Goal: Task Accomplishment & Management: Manage account settings

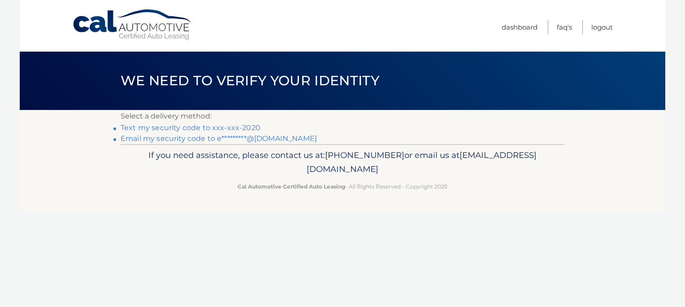
click at [224, 128] on link "Text my security code to xxx-xxx-2020" at bounding box center [191, 127] width 140 height 9
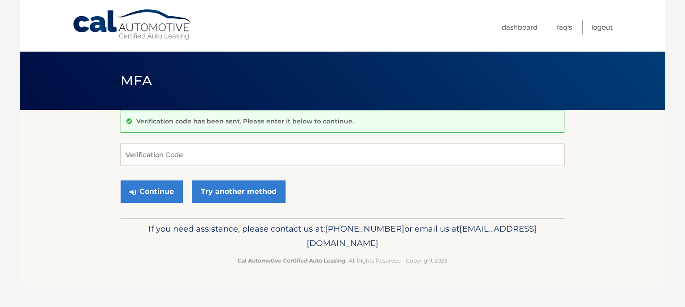
click at [214, 155] on input "Verification Code" at bounding box center [343, 154] width 444 height 22
type input "634924"
click at [121, 180] on button "Continue" at bounding box center [152, 191] width 62 height 22
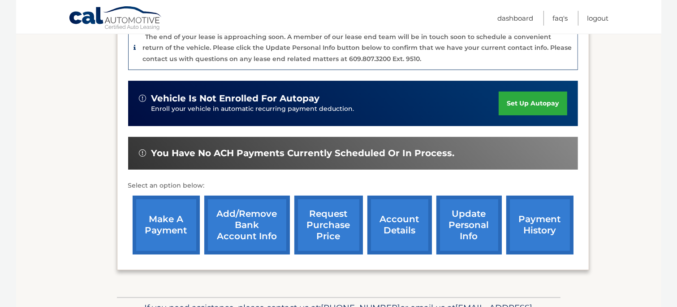
scroll to position [249, 0]
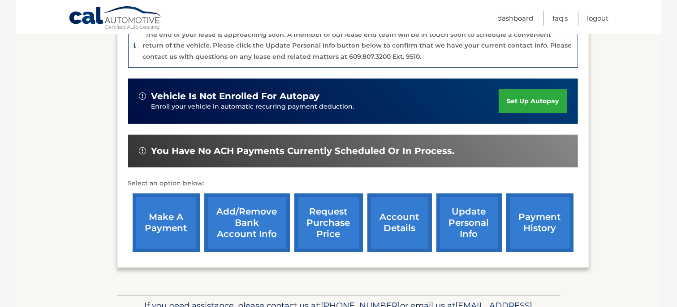
click at [174, 196] on link "make a payment" at bounding box center [166, 222] width 67 height 59
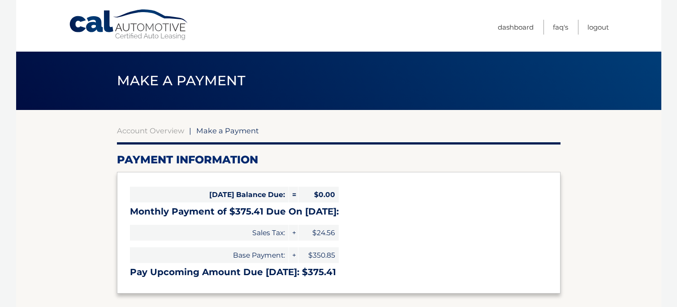
select select "ZTUyYjgyZGYtNzJiYi00NTAyLThiNmItMjM4OGMwODc2OGE3"
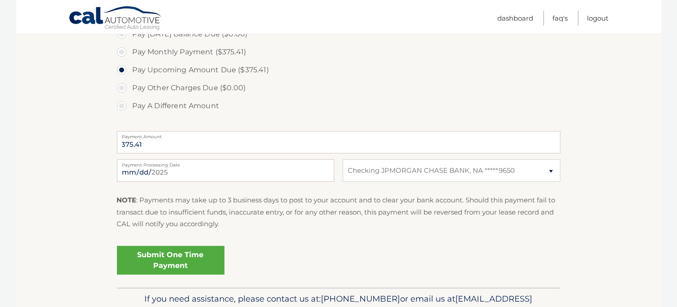
scroll to position [285, 0]
click at [393, 93] on label "Pay Other Charges Due ($0.00)" at bounding box center [339, 88] width 444 height 18
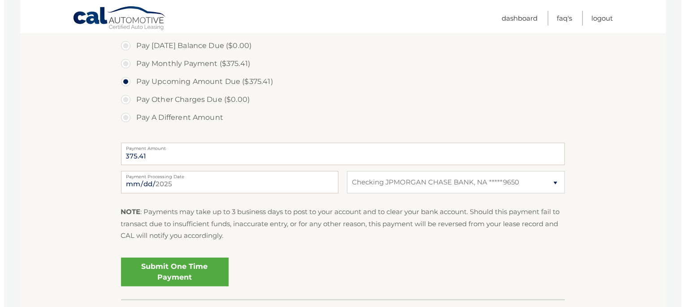
scroll to position [281, 0]
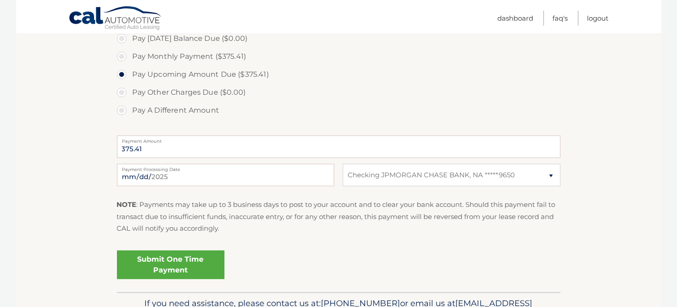
click at [194, 262] on link "Submit One Time Payment" at bounding box center [171, 264] width 108 height 29
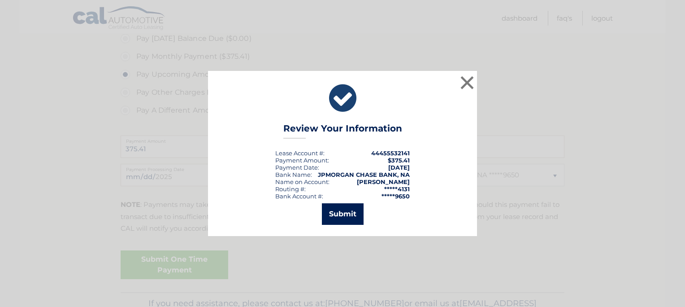
click at [335, 213] on button "Submit" at bounding box center [343, 214] width 42 height 22
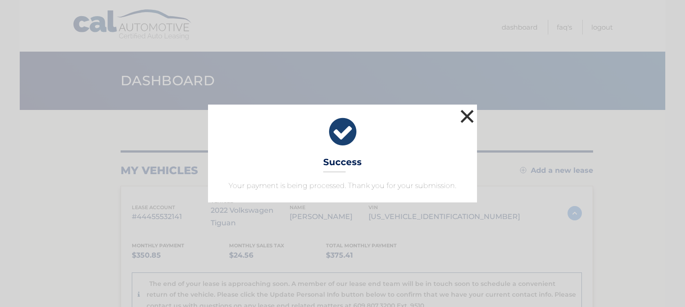
click at [468, 114] on button "×" at bounding box center [467, 116] width 18 height 18
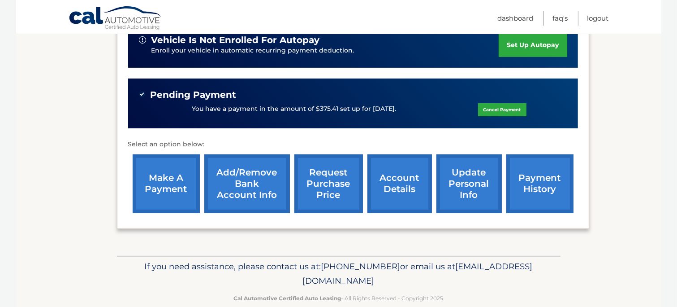
scroll to position [307, 0]
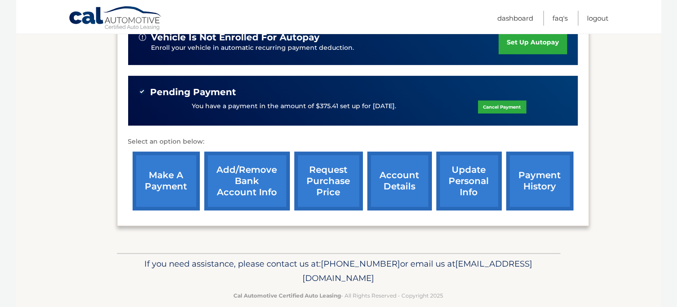
click at [319, 171] on link "request purchase price" at bounding box center [328, 180] width 69 height 59
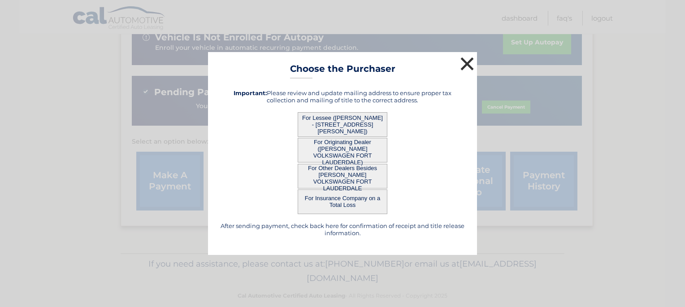
click at [466, 61] on button "×" at bounding box center [467, 64] width 18 height 18
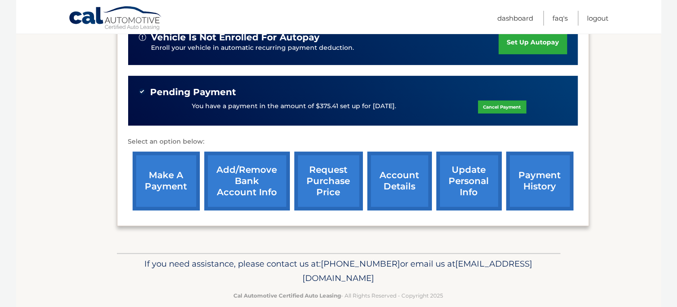
click at [390, 174] on link "account details" at bounding box center [400, 180] width 65 height 59
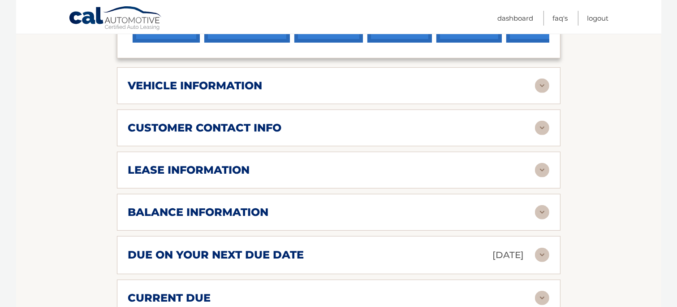
scroll to position [444, 0]
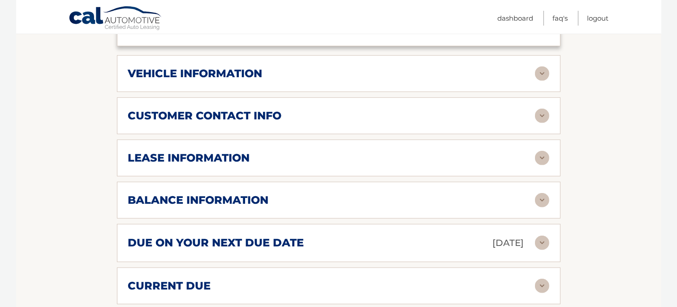
click at [540, 69] on img at bounding box center [542, 73] width 14 height 14
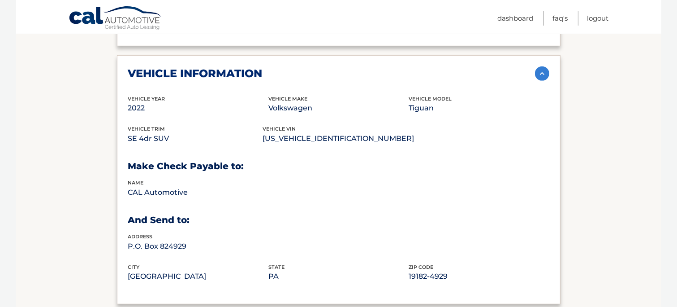
click at [541, 74] on img at bounding box center [542, 73] width 14 height 14
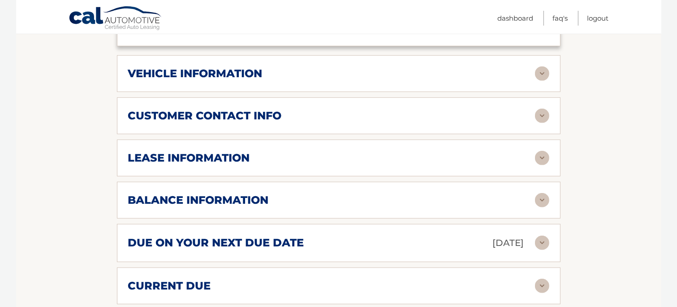
click at [545, 113] on img at bounding box center [542, 115] width 14 height 14
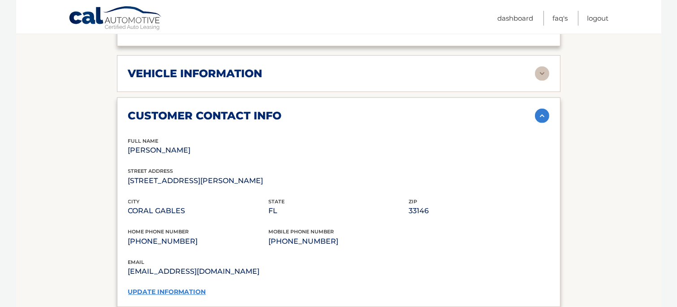
click at [184, 289] on link "update information" at bounding box center [167, 291] width 78 height 8
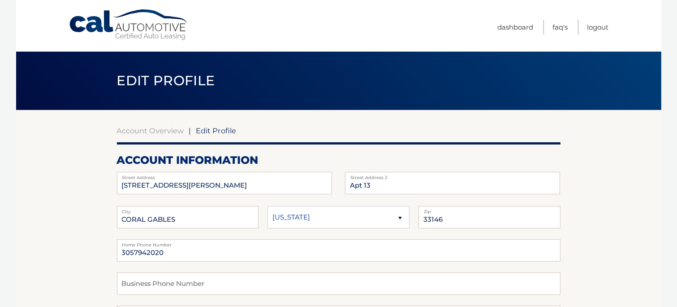
click at [204, 131] on span "Edit Profile" at bounding box center [216, 130] width 40 height 9
click at [214, 179] on input "[STREET_ADDRESS][PERSON_NAME]" at bounding box center [224, 183] width 215 height 22
type input "5"
type input "2351 Douglas Rd"
type input "1"
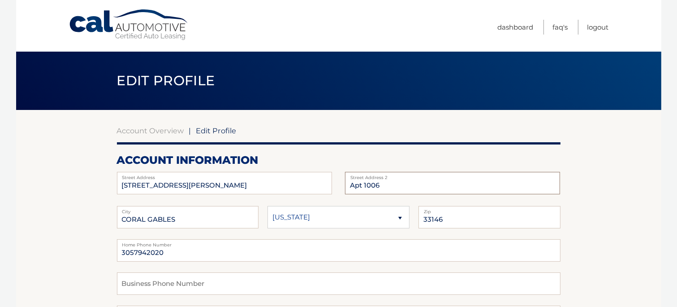
type input "Apt 1006"
type input "[GEOGRAPHIC_DATA]"
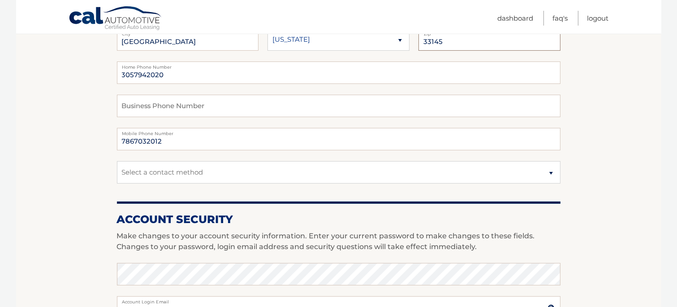
scroll to position [178, 0]
type input "33145"
click at [173, 140] on input "7867032012" at bounding box center [339, 138] width 444 height 22
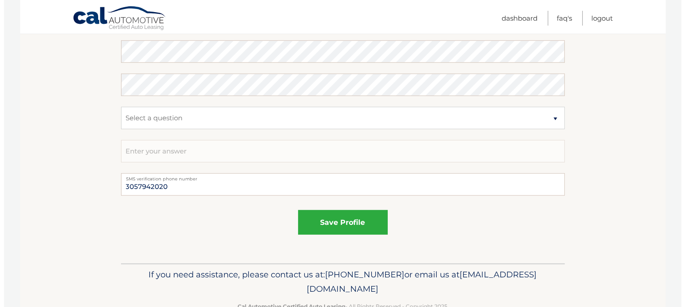
scroll to position [524, 0]
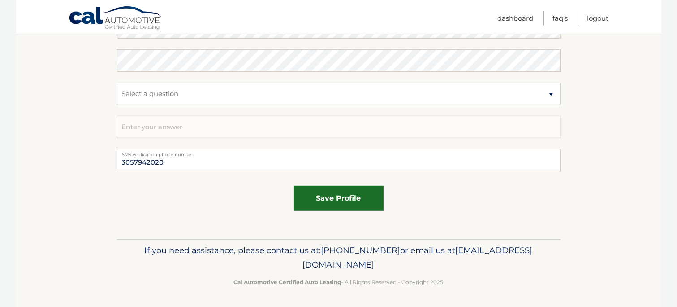
click at [337, 188] on button "save profile" at bounding box center [339, 198] width 90 height 25
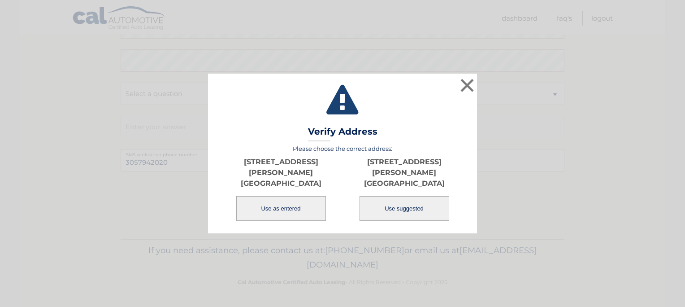
click at [389, 204] on button "Use suggested" at bounding box center [404, 208] width 90 height 25
type input "2351 DOUGLAS RD"
type input "MIAMI"
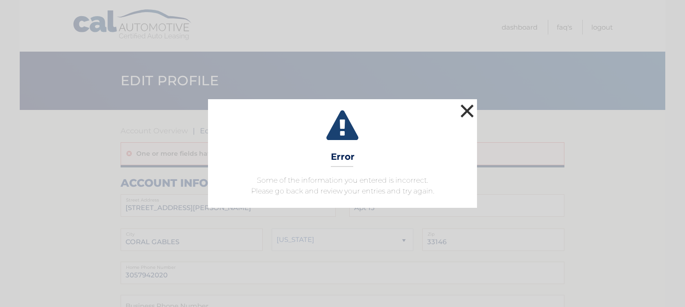
click at [467, 109] on button "×" at bounding box center [467, 111] width 18 height 18
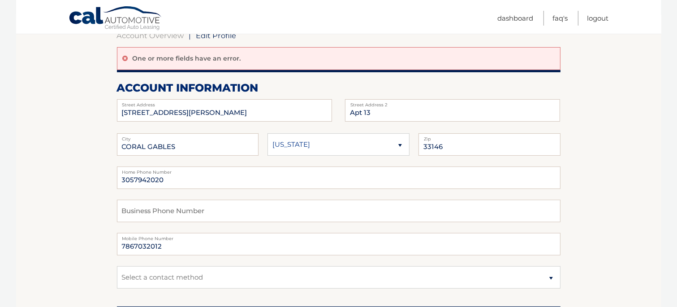
scroll to position [92, 0]
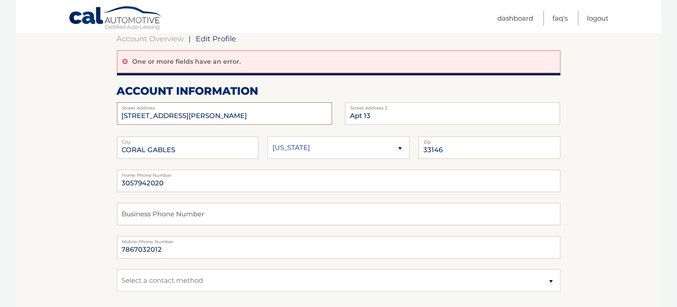
click at [260, 122] on input "[STREET_ADDRESS][PERSON_NAME]" at bounding box center [224, 113] width 215 height 22
type input "5"
type input "2351 DOUGLAS RD"
click at [380, 116] on input "Apt 13" at bounding box center [452, 113] width 215 height 22
type input "Apt 1006"
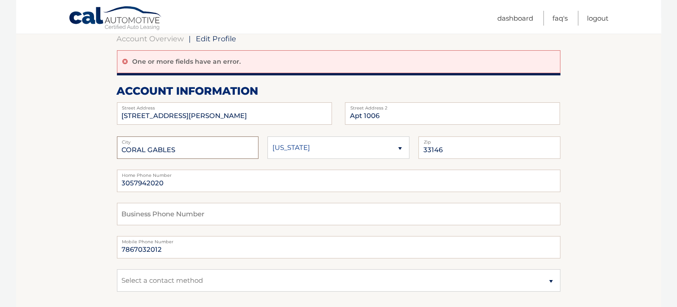
click at [227, 154] on input "CORAL GABLES" at bounding box center [188, 147] width 142 height 22
type input "C"
type input "Miami"
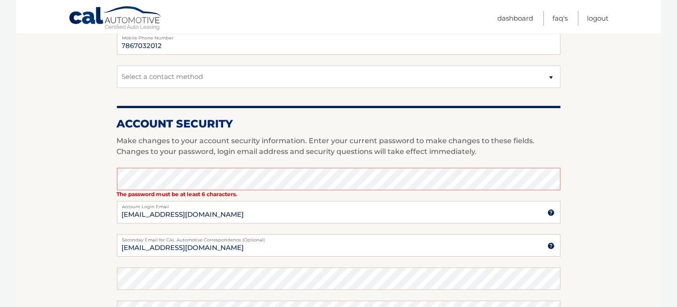
scroll to position [345, 0]
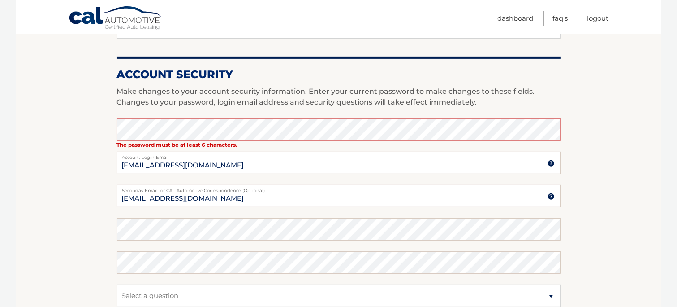
type input "33145"
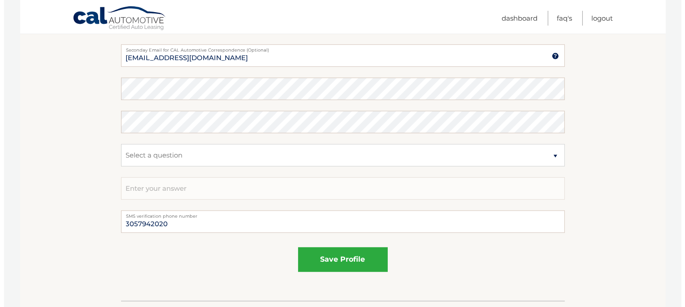
scroll to position [488, 0]
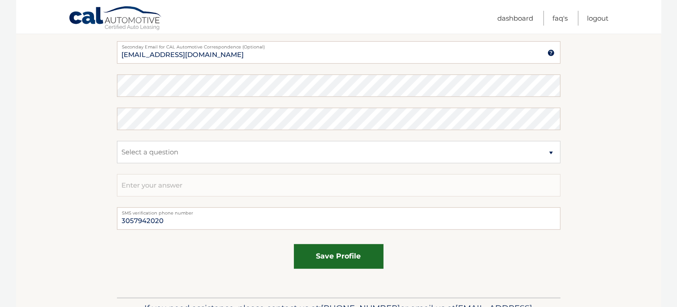
click at [373, 255] on button "save profile" at bounding box center [339, 256] width 90 height 25
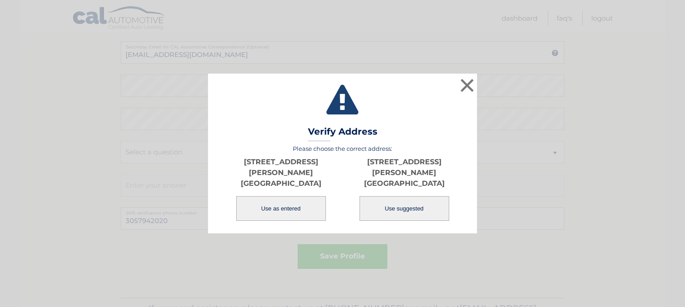
click at [391, 202] on button "Use suggested" at bounding box center [404, 208] width 90 height 25
type input "MIAMI"
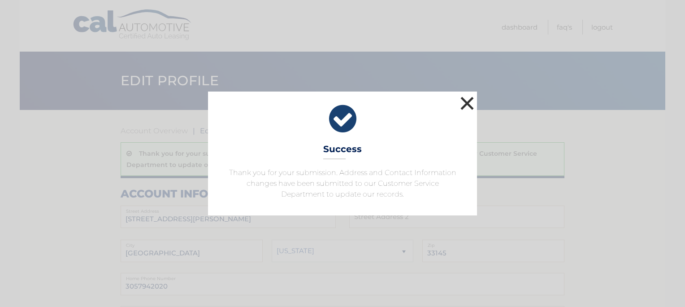
click at [469, 100] on button "×" at bounding box center [467, 103] width 18 height 18
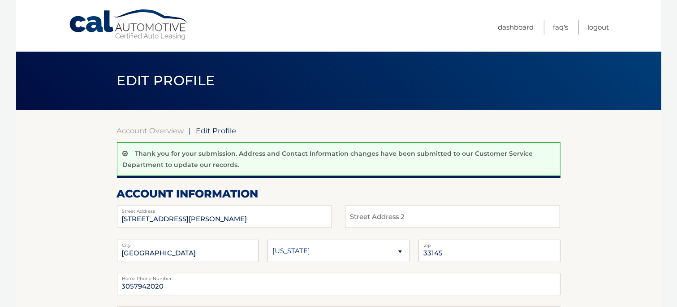
click at [469, 100] on header "Edit Profile" at bounding box center [339, 81] width 444 height 58
click at [592, 27] on link "Logout" at bounding box center [599, 27] width 22 height 15
